Goal: Information Seeking & Learning: Learn about a topic

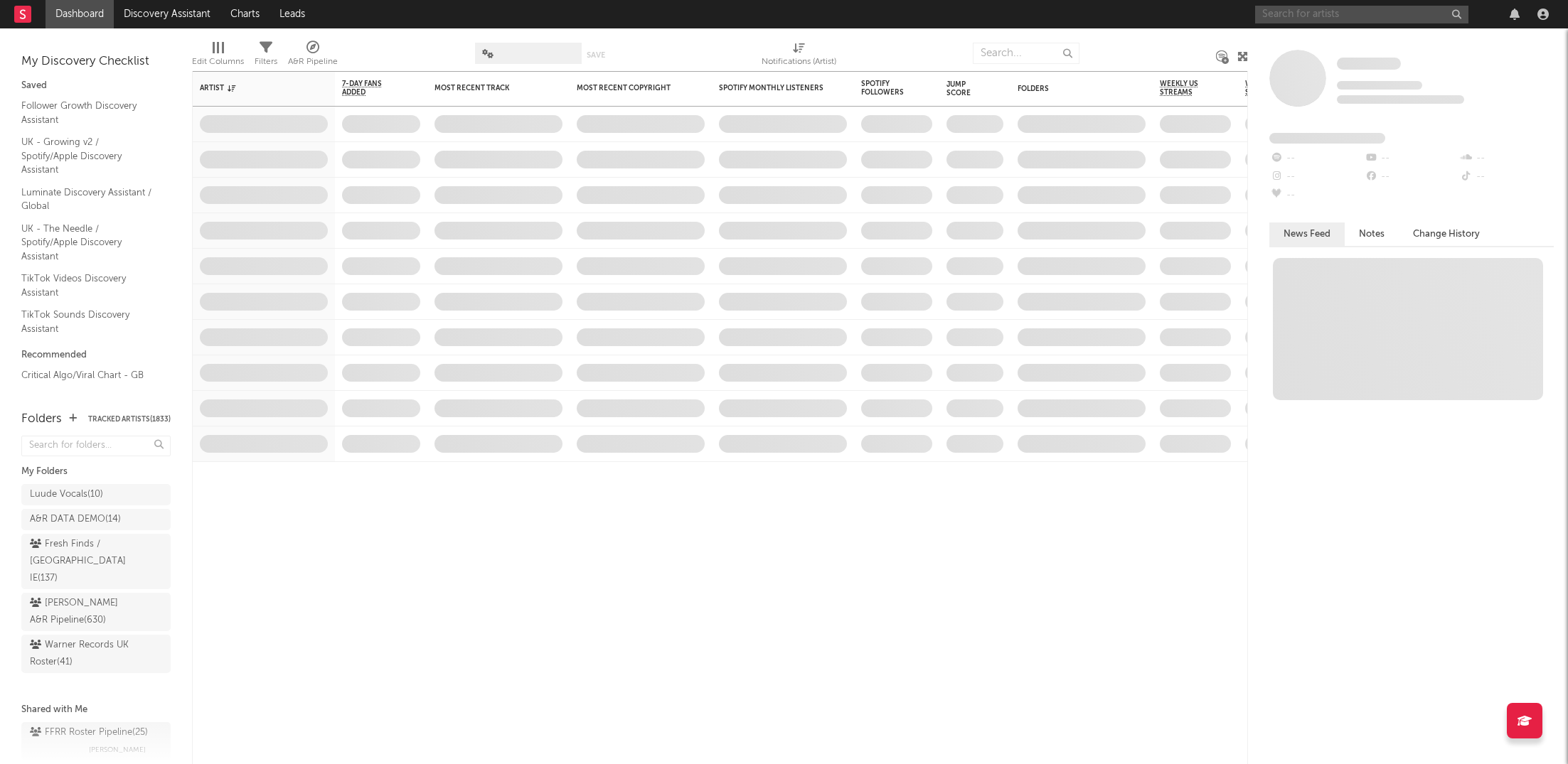
click at [1342, 19] on input "text" at bounding box center [1362, 14] width 214 height 18
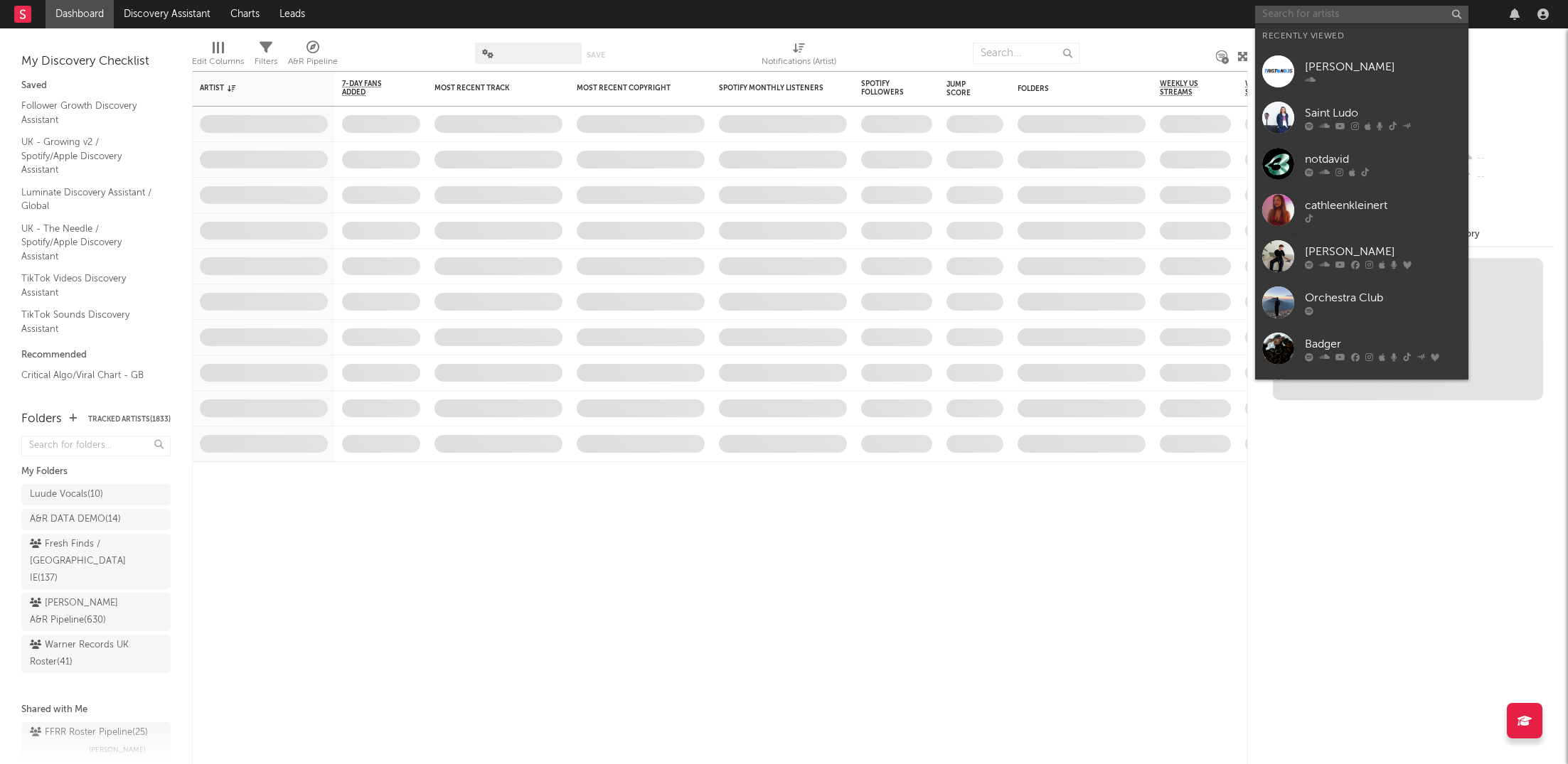
paste input "[URL][DOMAIN_NAME]"
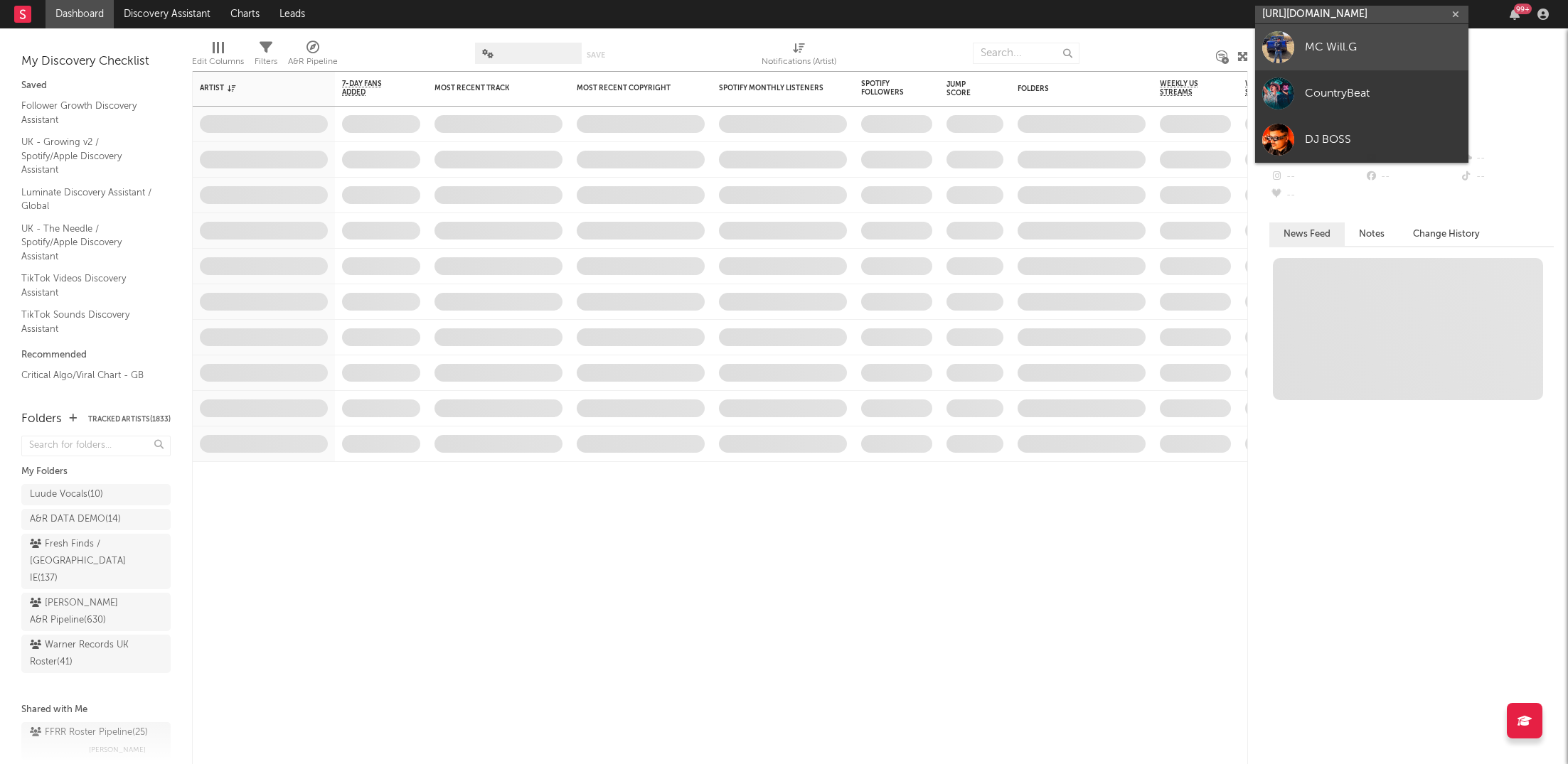
type input "[URL][DOMAIN_NAME]"
click at [1357, 53] on div "MC Will.G" at bounding box center [1383, 47] width 157 height 17
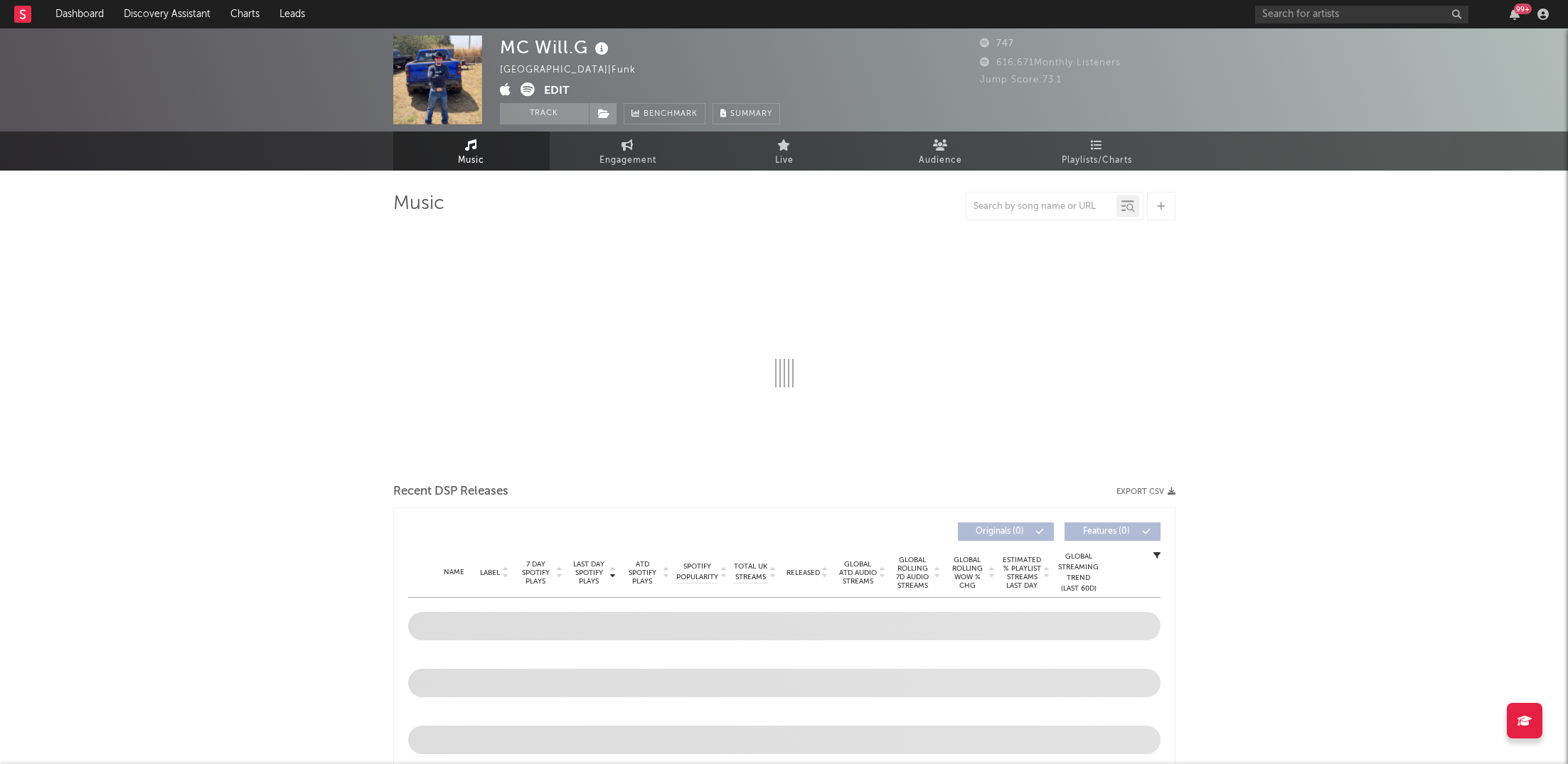
select select "1w"
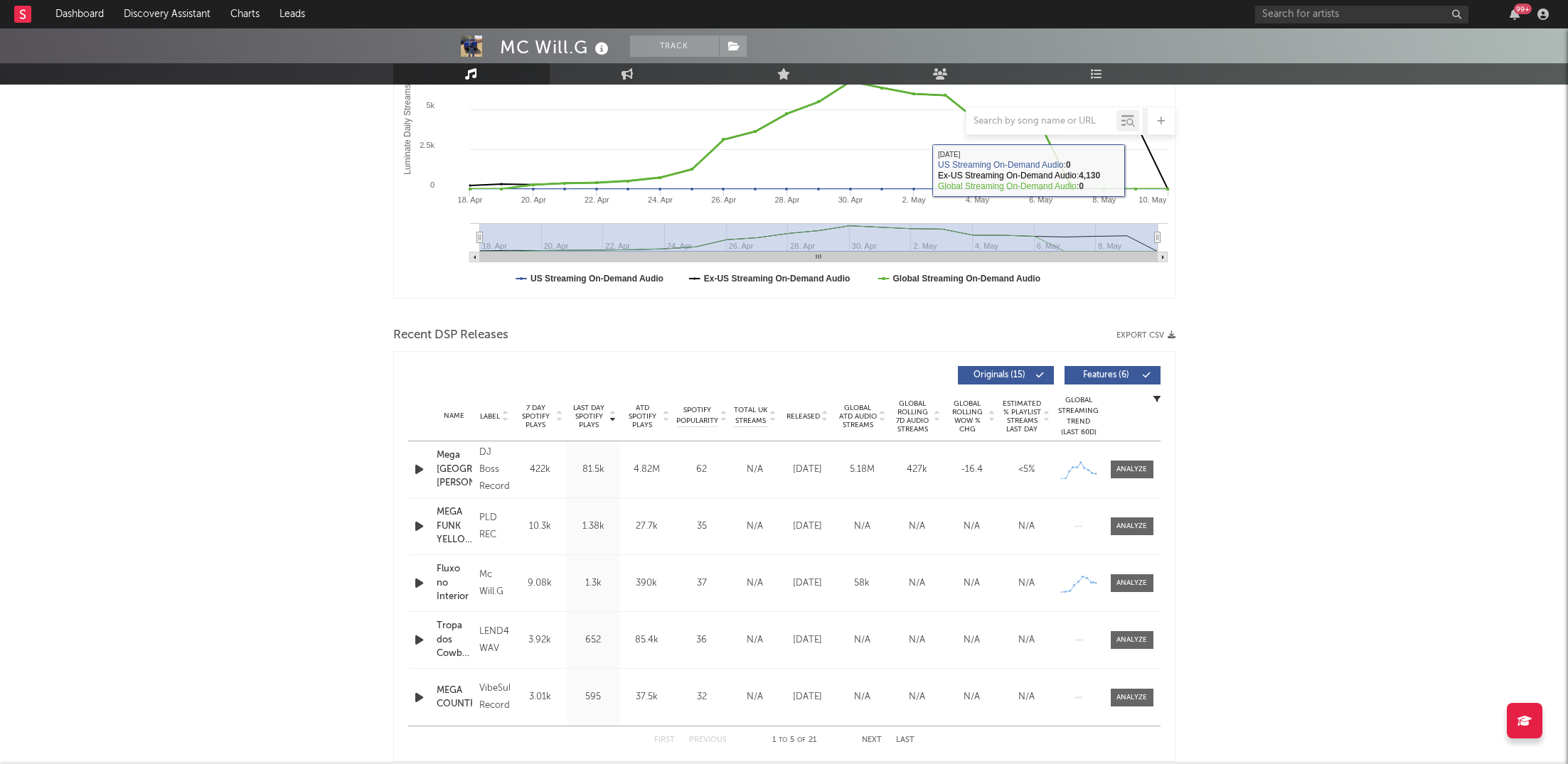
scroll to position [299, 0]
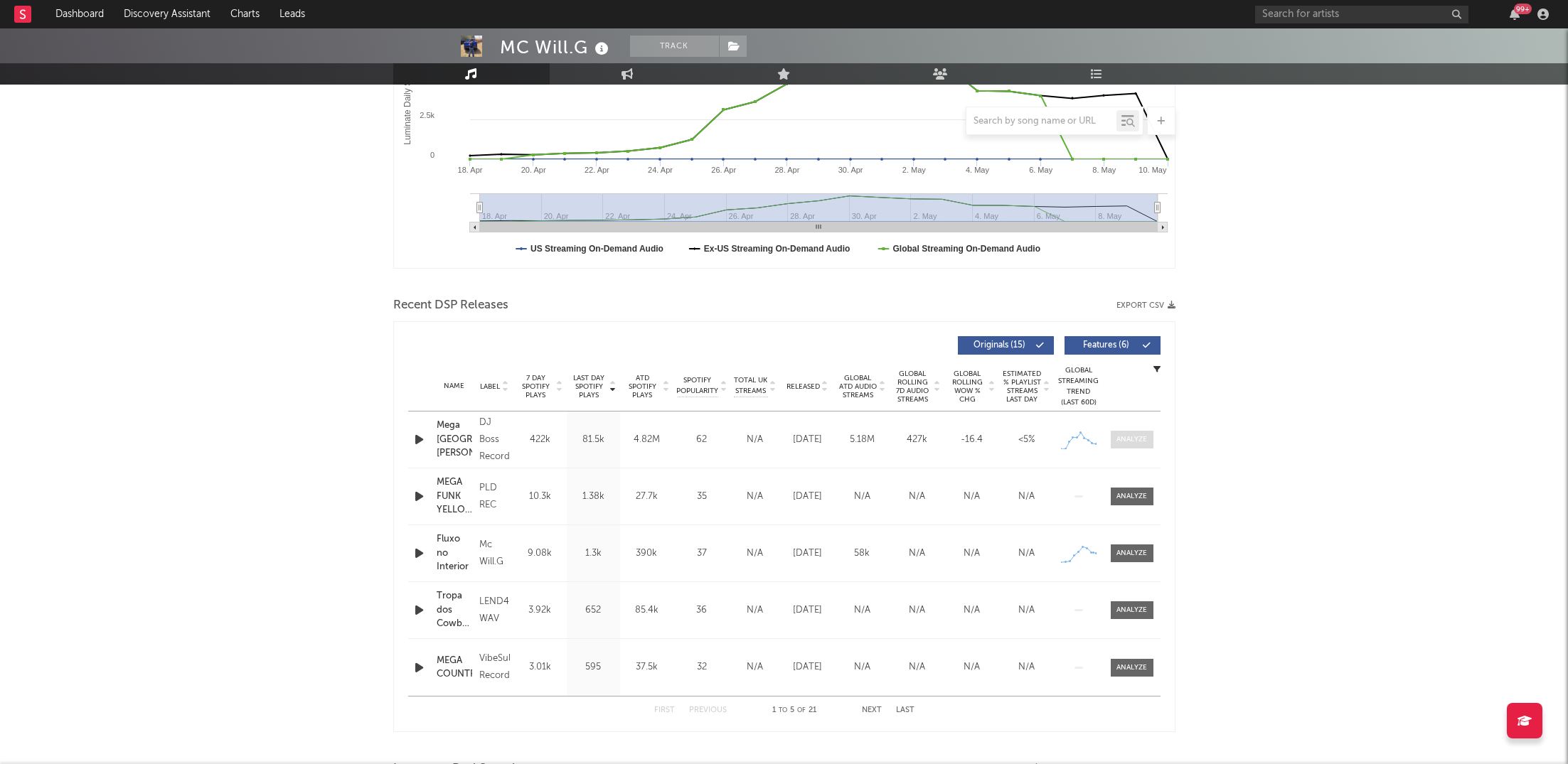
click at [1130, 432] on span at bounding box center [1132, 439] width 43 height 18
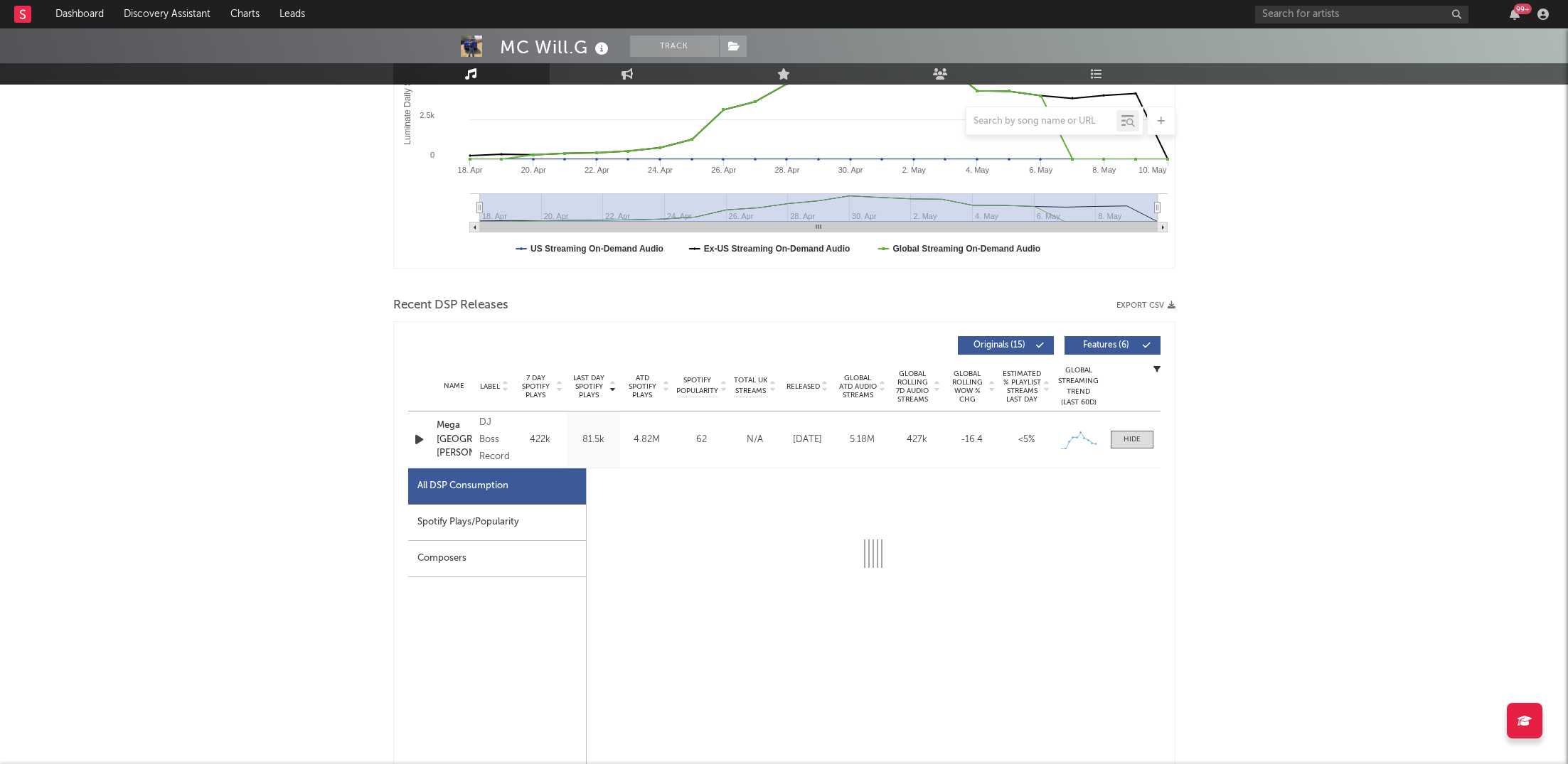
select select "1w"
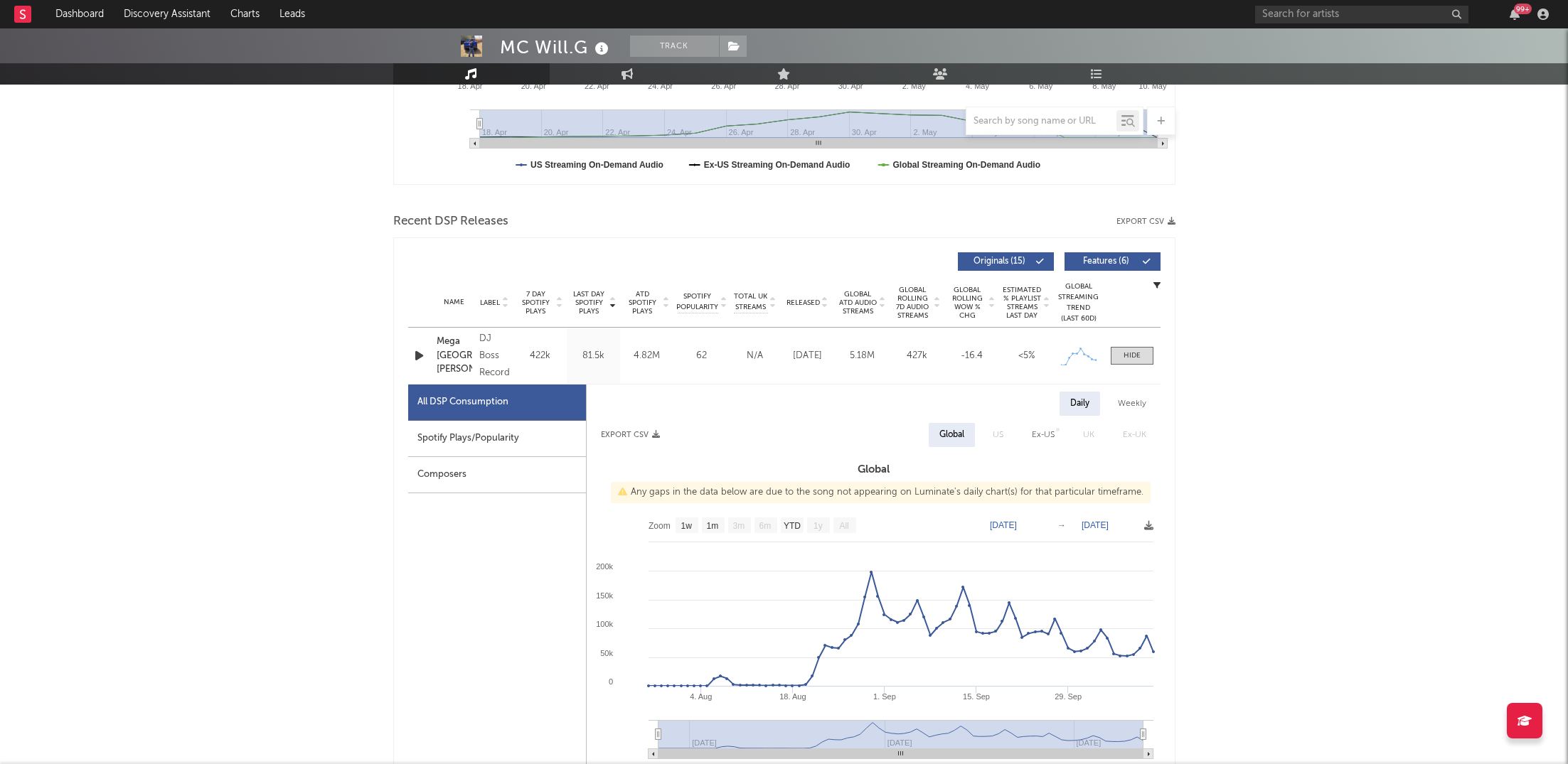
scroll to position [395, 0]
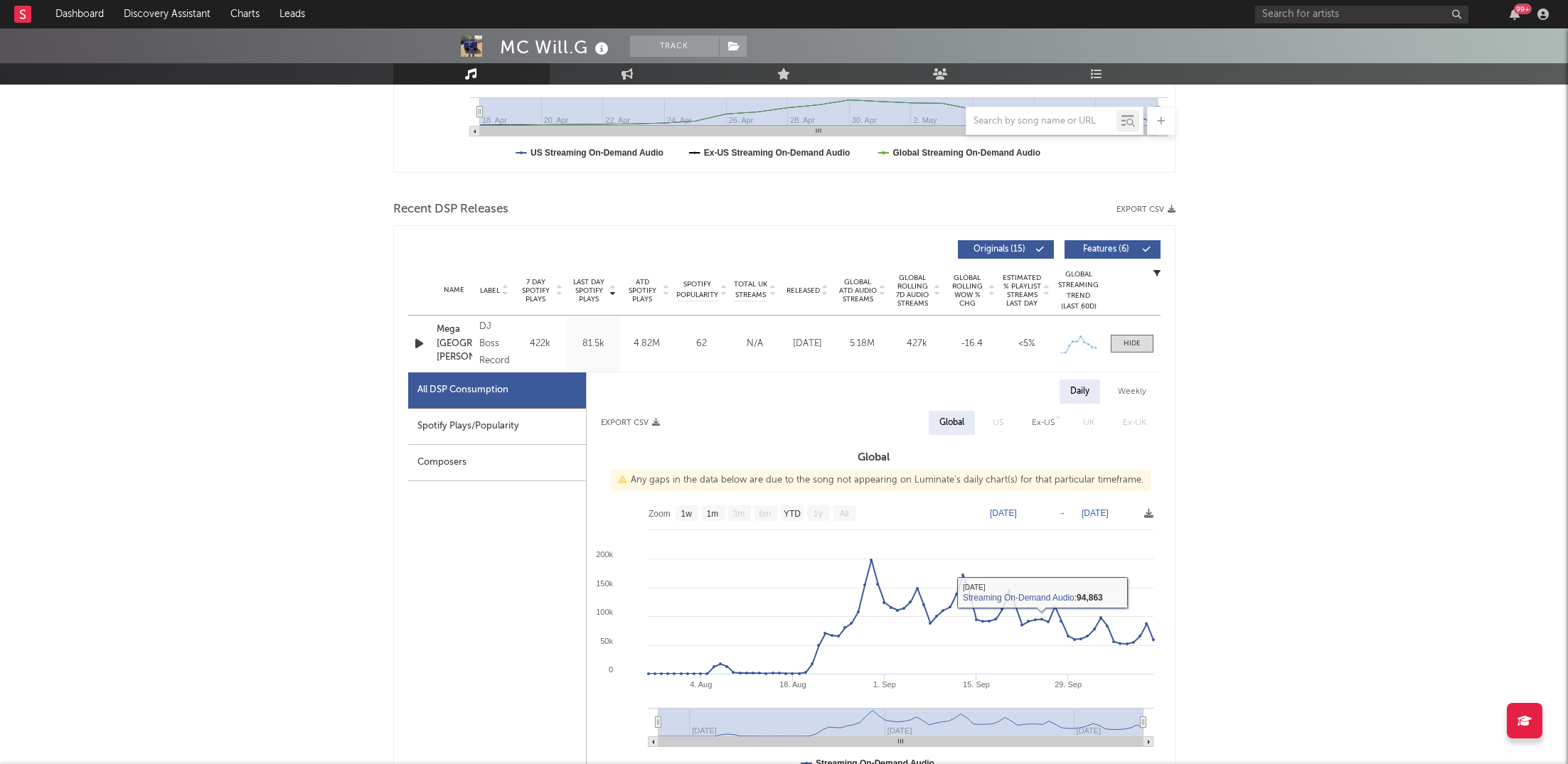
click at [451, 421] on div "Spotify Plays/Popularity" at bounding box center [496, 426] width 177 height 36
select select "1w"
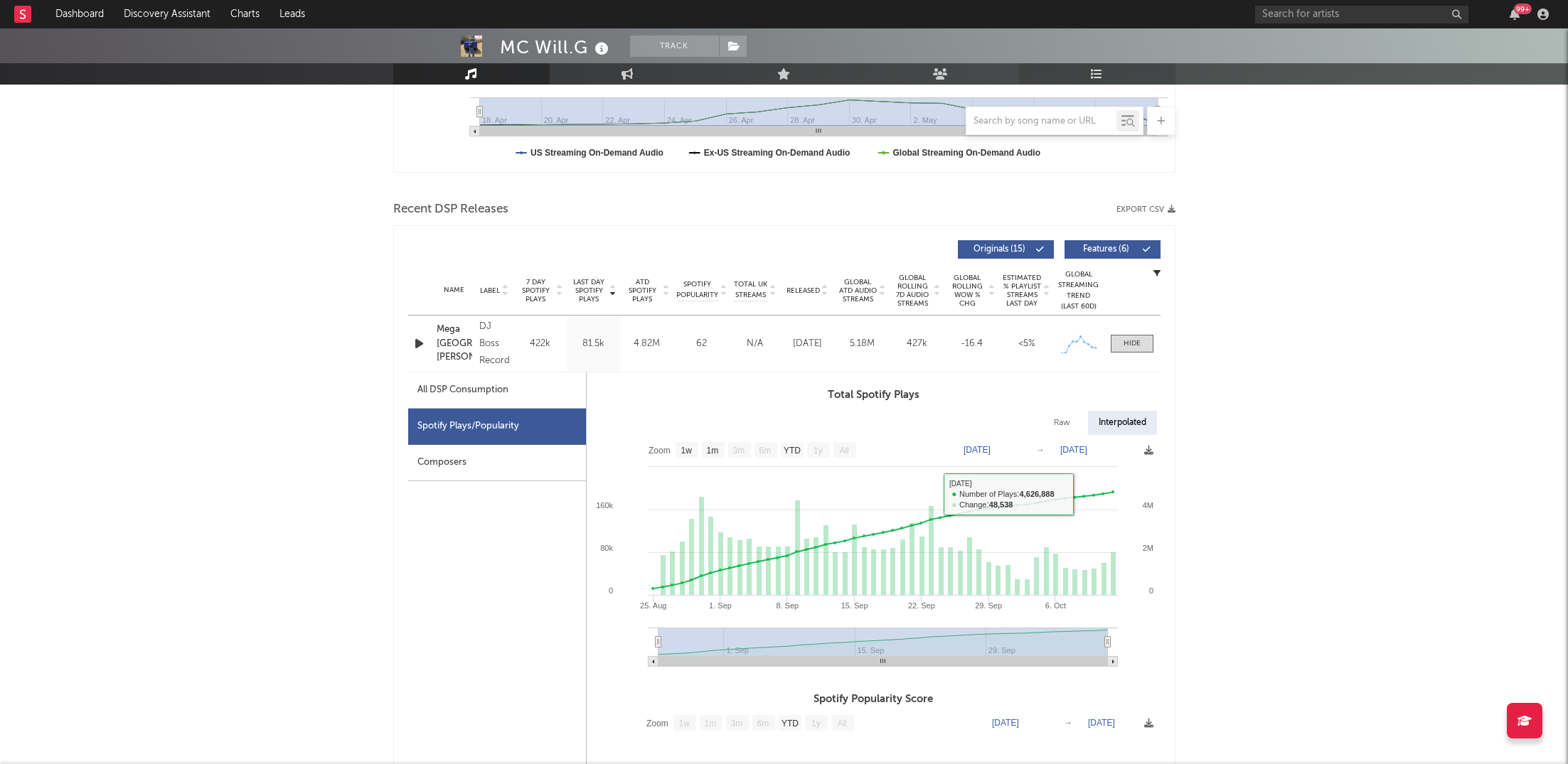
click at [1104, 71] on link "Playlists/Charts" at bounding box center [1097, 74] width 157 height 21
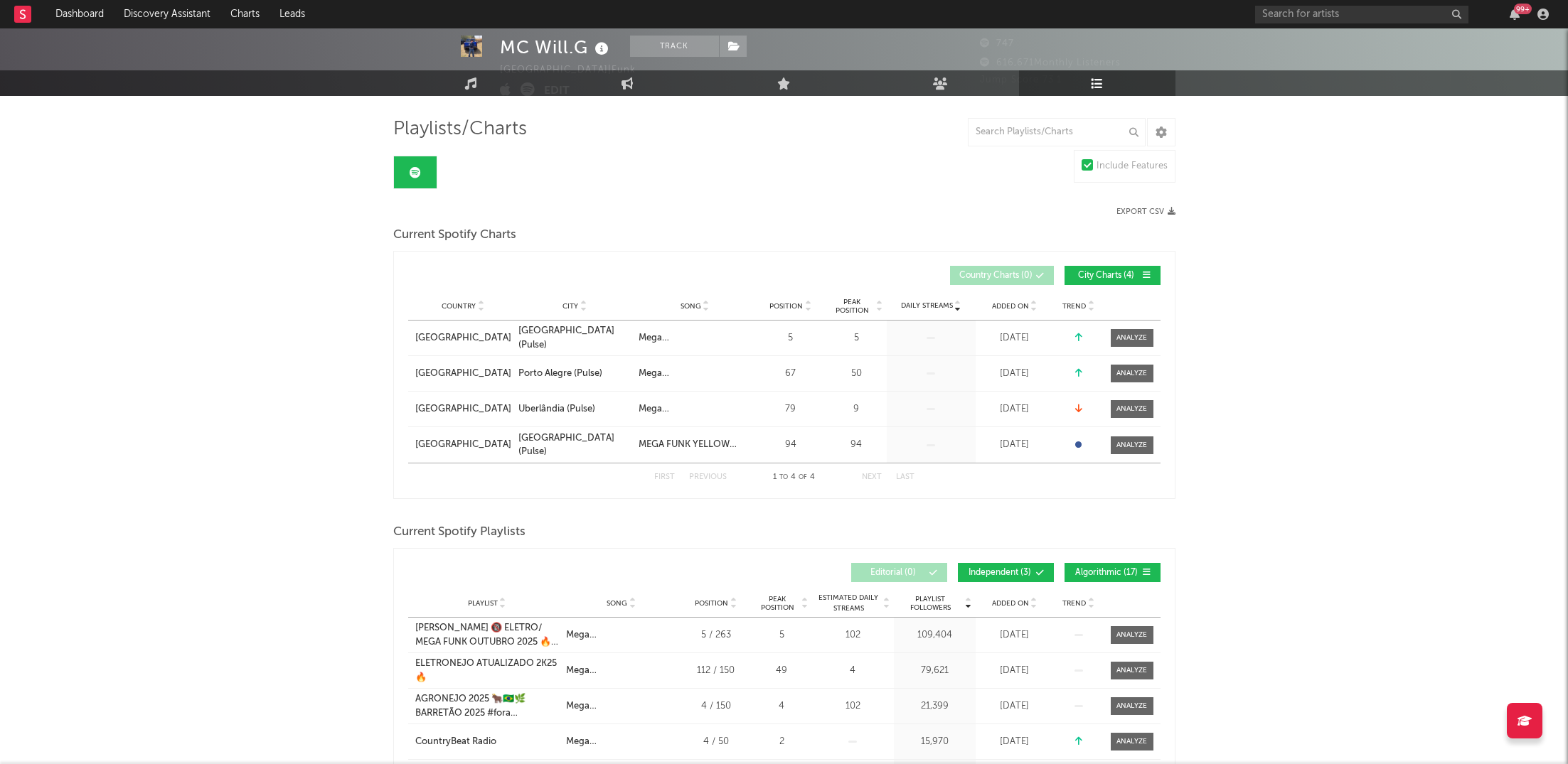
scroll to position [75, 0]
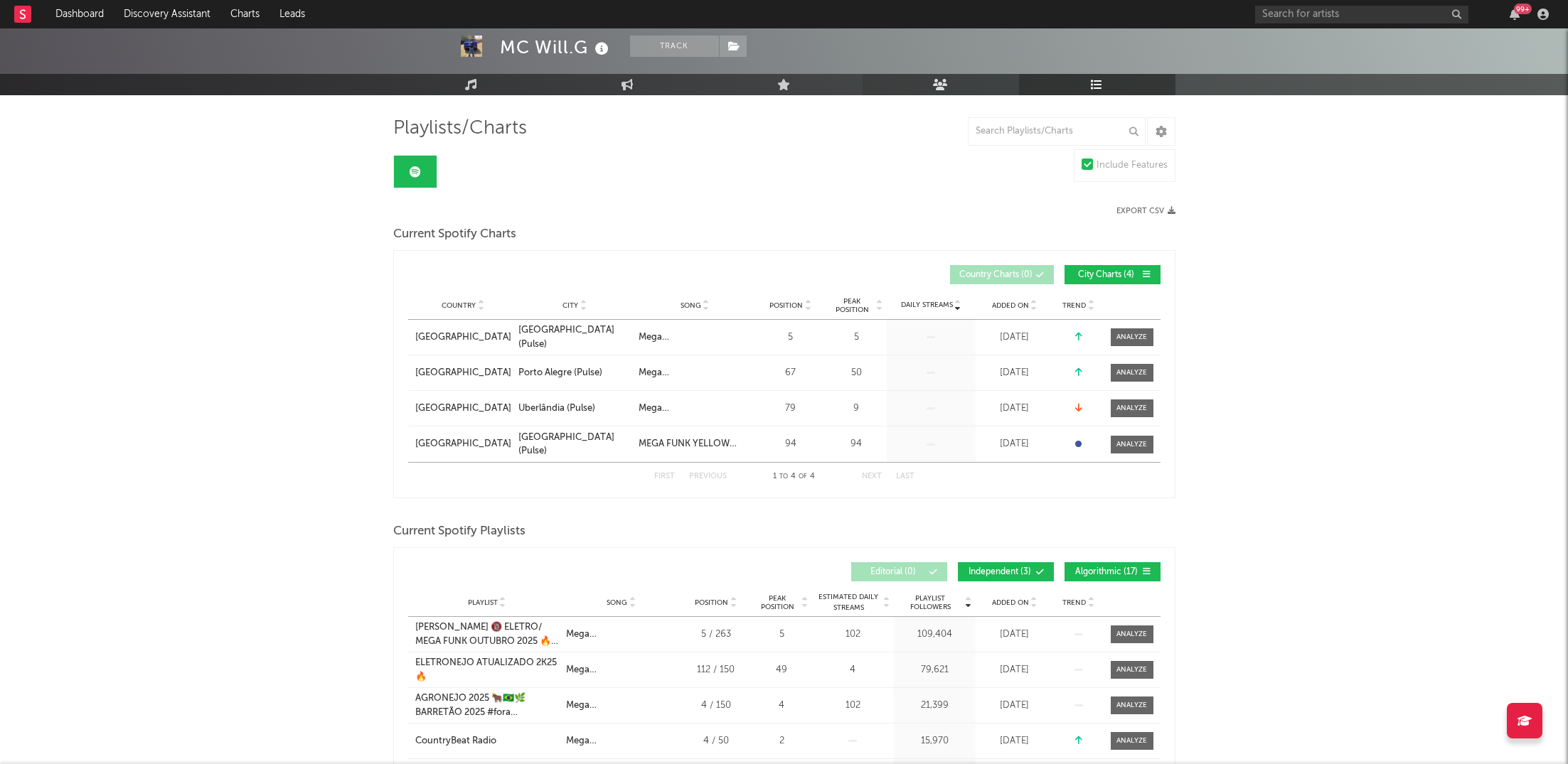
click at [953, 91] on link "Audience" at bounding box center [941, 84] width 157 height 21
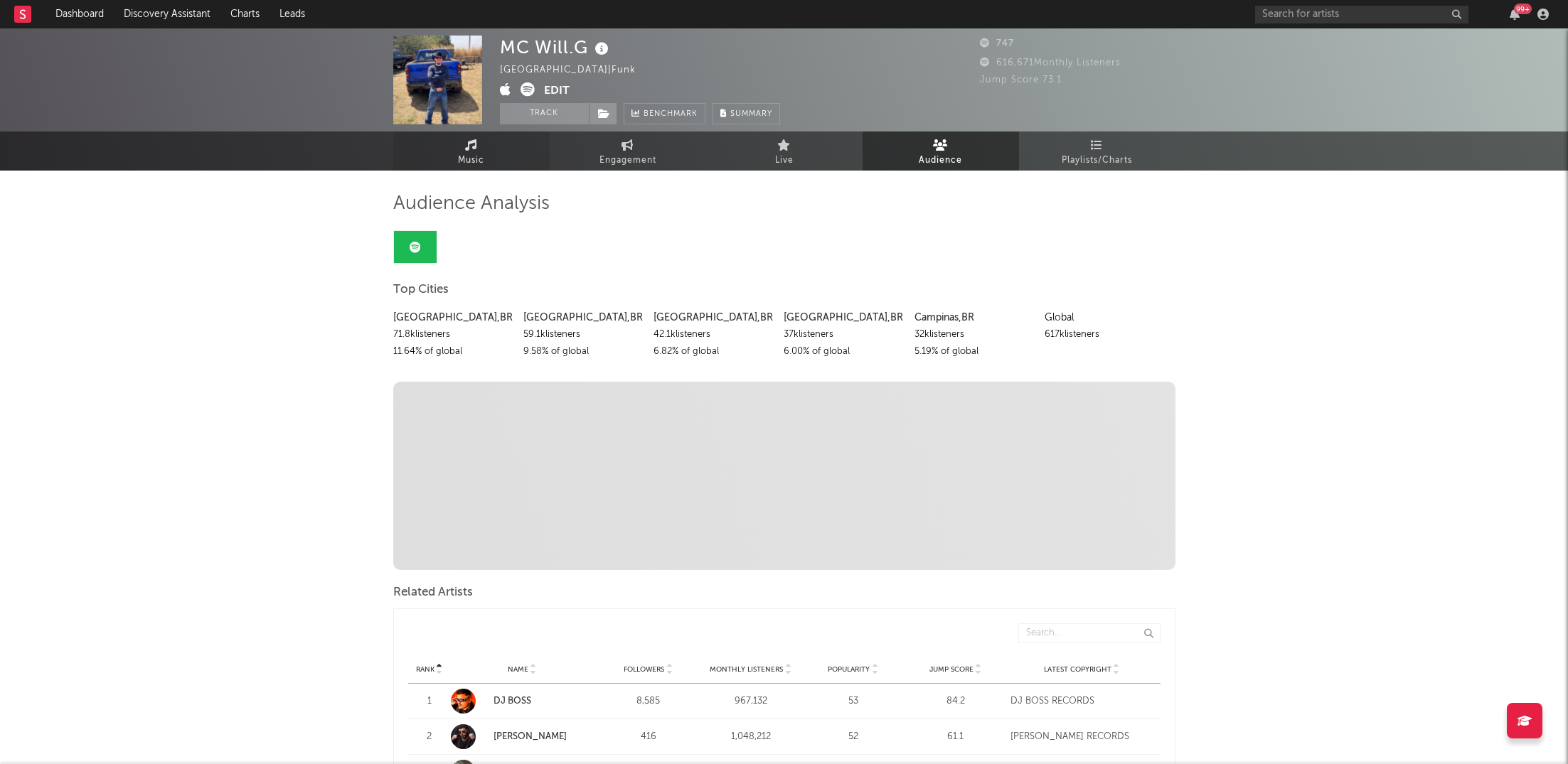
click at [452, 169] on link "Music" at bounding box center [472, 150] width 157 height 39
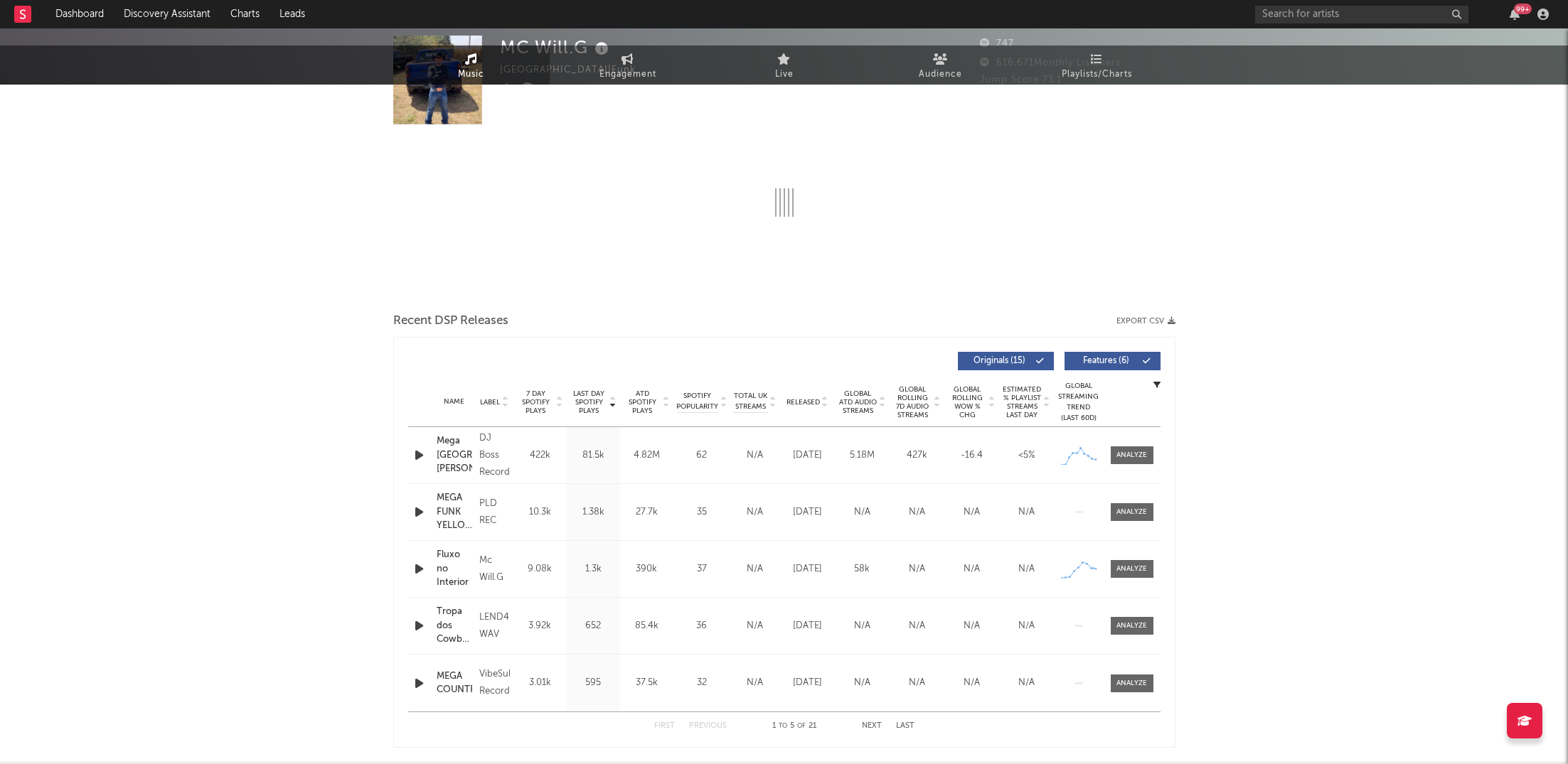
select select "1w"
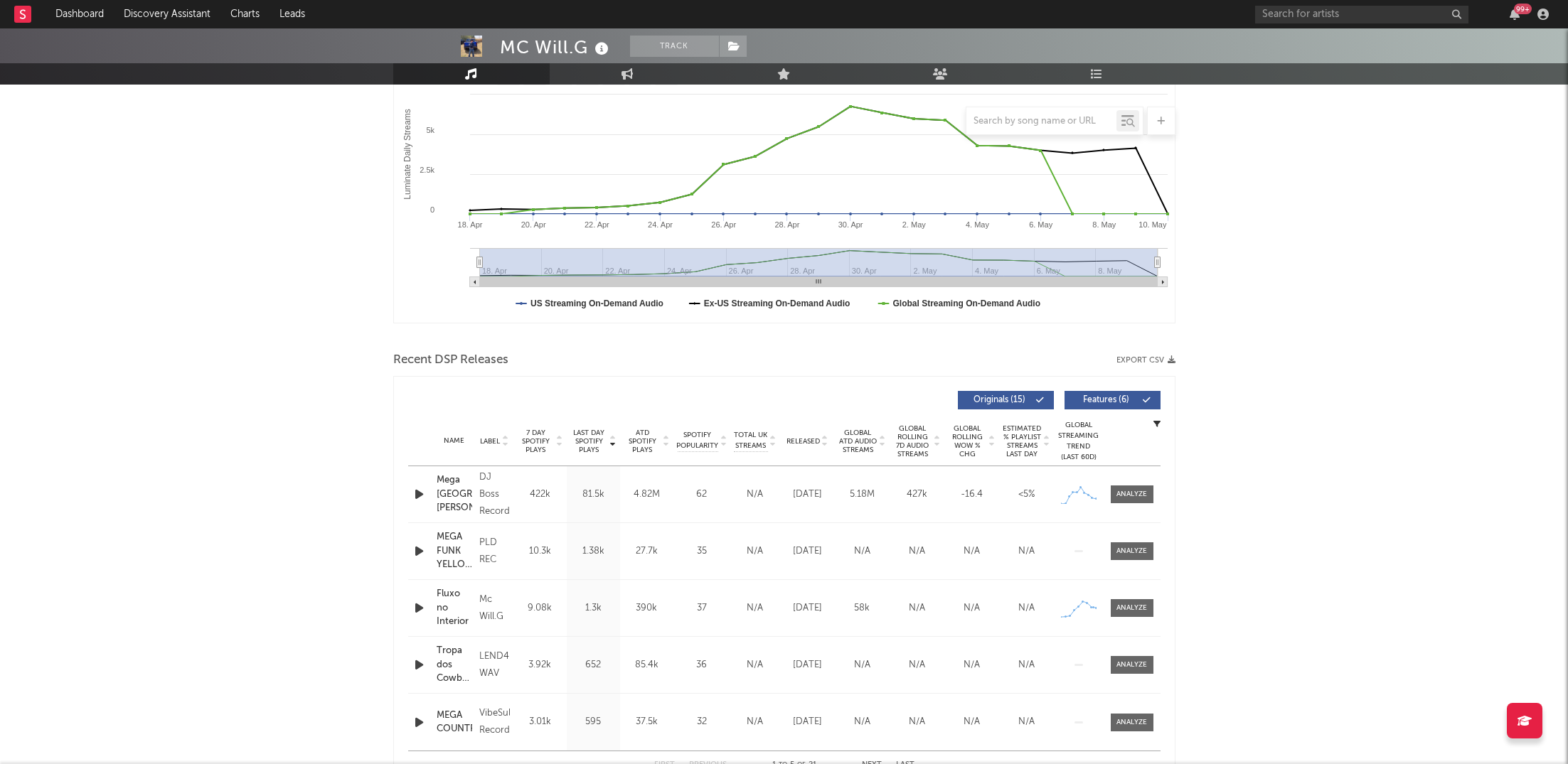
scroll to position [550, 0]
